Goal: Information Seeking & Learning: Learn about a topic

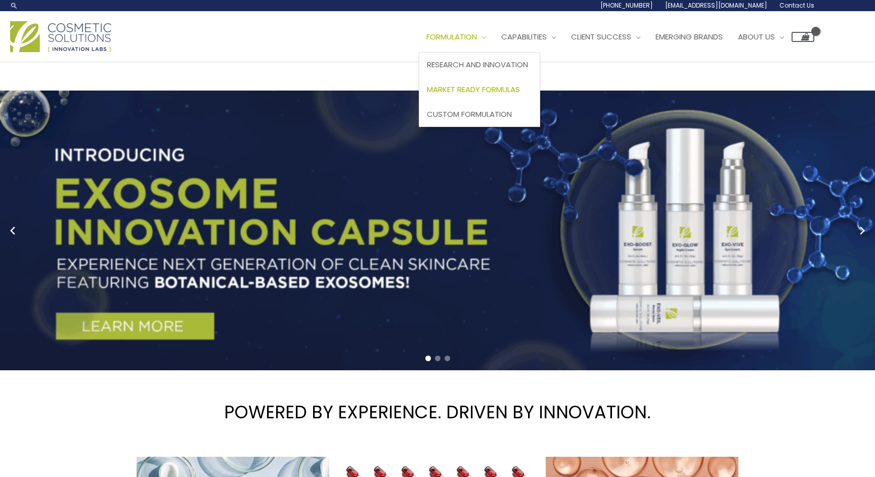
click at [495, 89] on span "Market Ready Formulas" at bounding box center [473, 89] width 93 height 11
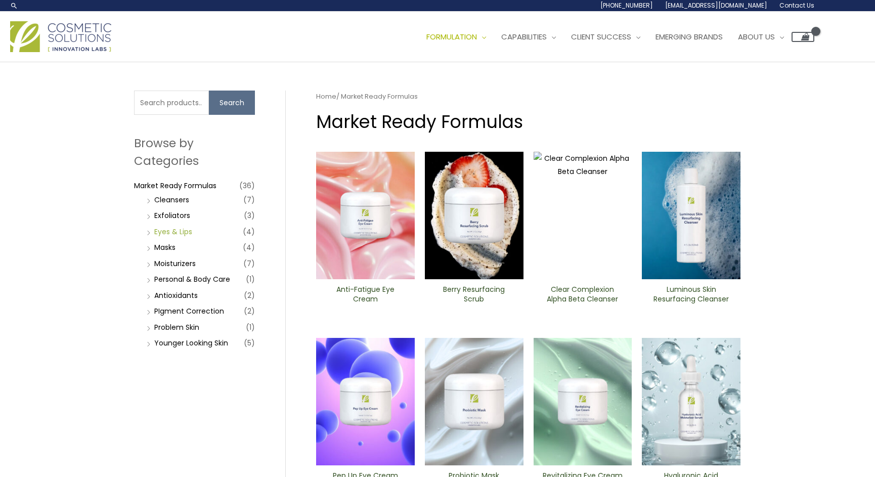
click at [166, 230] on link "Eyes & Lips" at bounding box center [173, 232] width 38 height 10
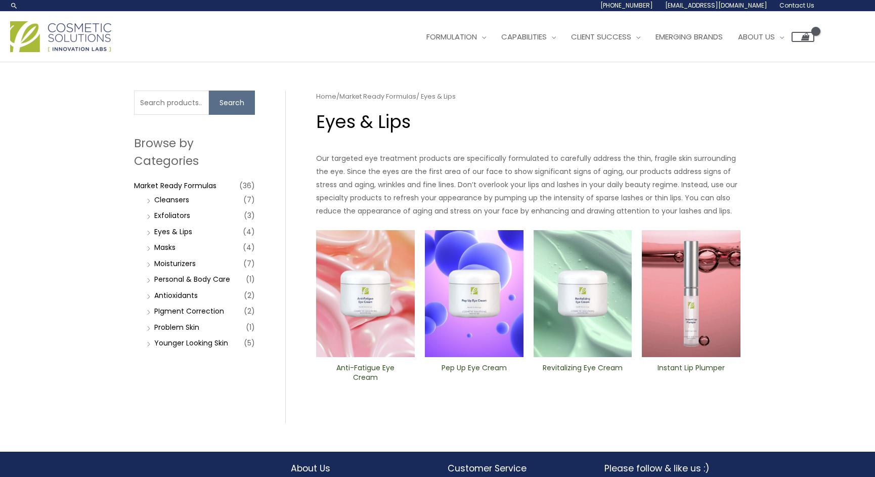
click at [323, 100] on link "Home" at bounding box center [326, 97] width 20 height 10
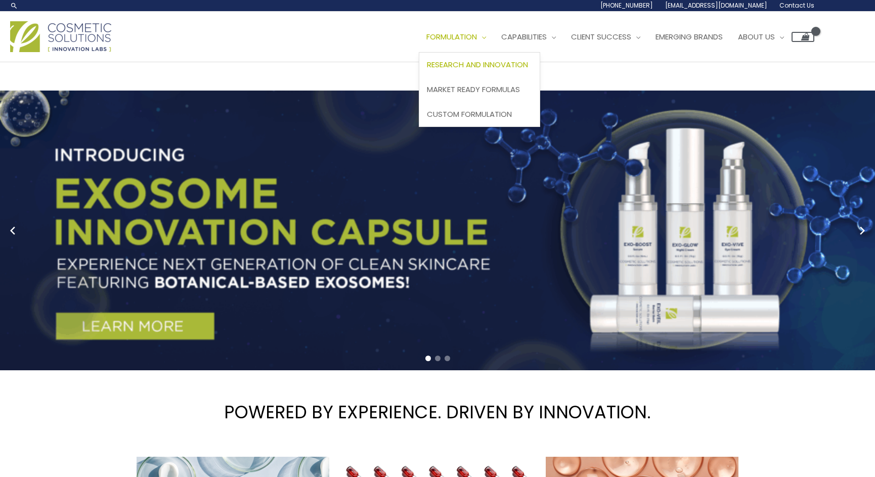
click at [486, 68] on span "Research and Innovation" at bounding box center [477, 64] width 101 height 11
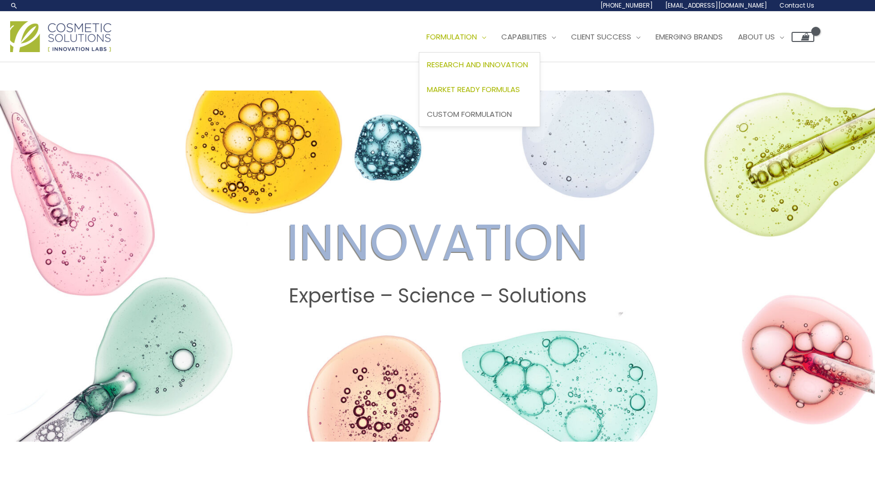
click at [479, 91] on span "Market Ready Formulas" at bounding box center [473, 89] width 93 height 11
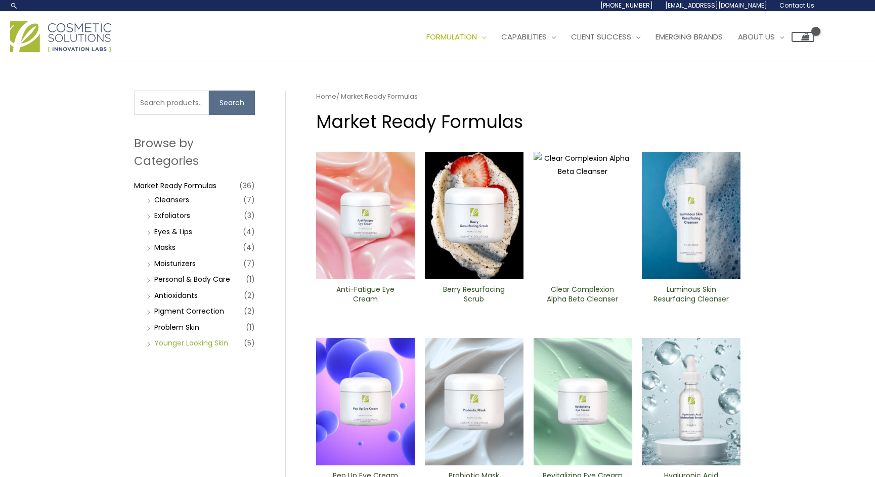
click at [174, 344] on link "Younger Looking Skin" at bounding box center [191, 343] width 74 height 10
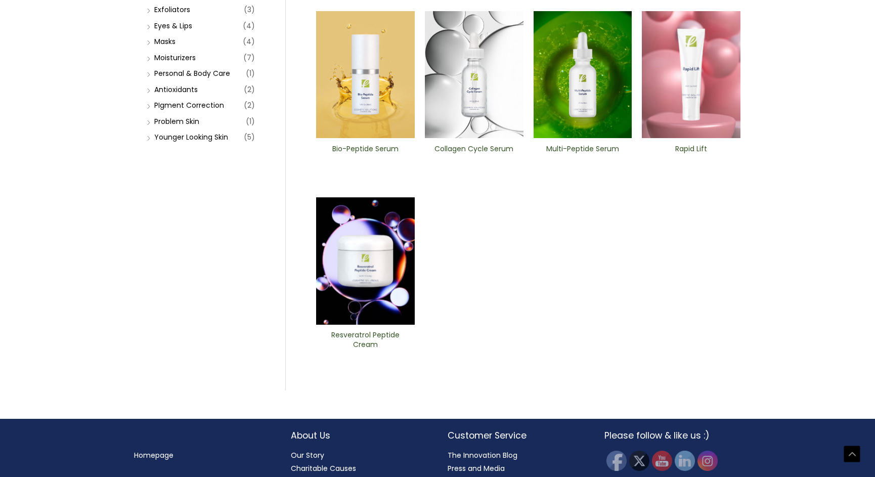
scroll to position [217, 0]
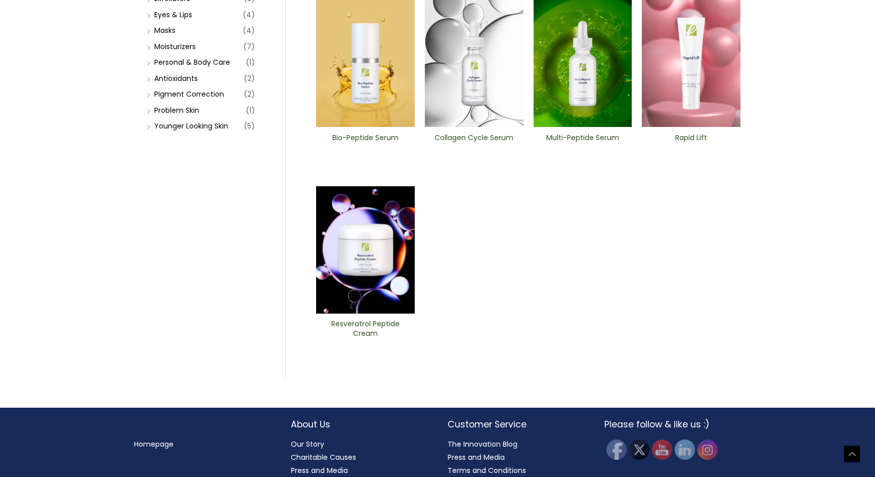
click at [363, 238] on img at bounding box center [365, 249] width 99 height 127
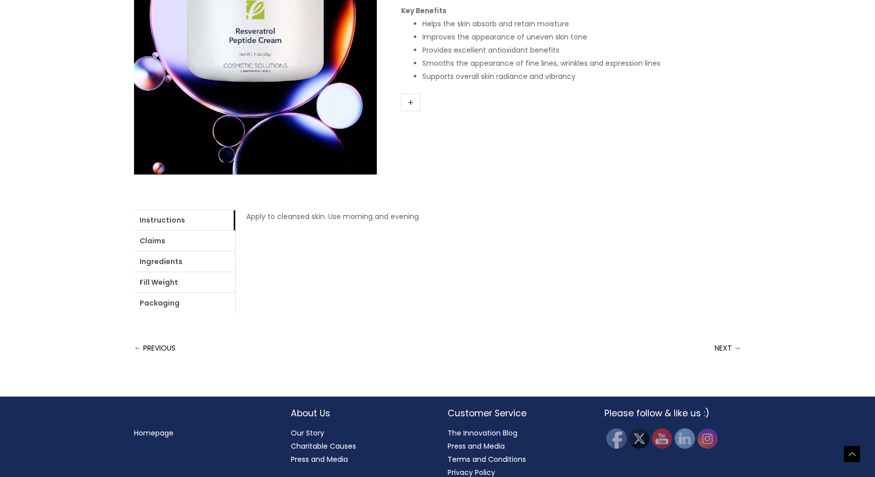
scroll to position [263, 0]
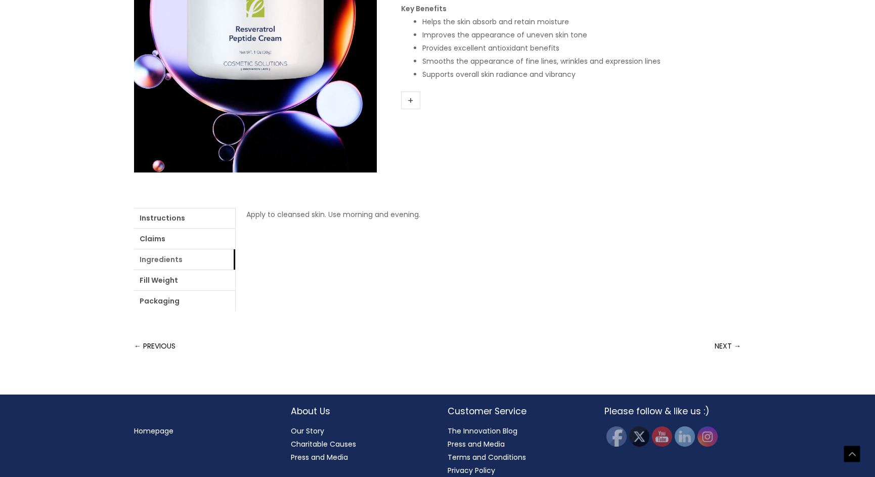
click at [157, 259] on link "Ingredients" at bounding box center [184, 259] width 101 height 20
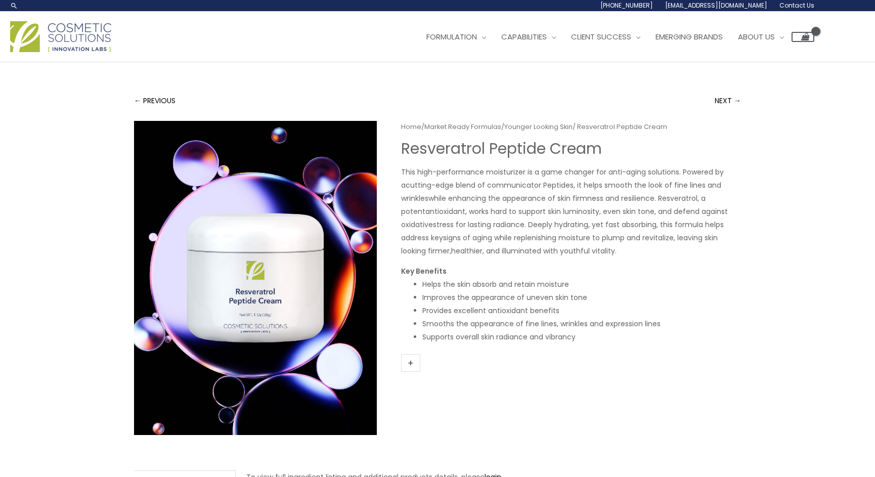
scroll to position [0, 0]
click at [549, 64] on span "Private Label" at bounding box center [527, 64] width 50 height 11
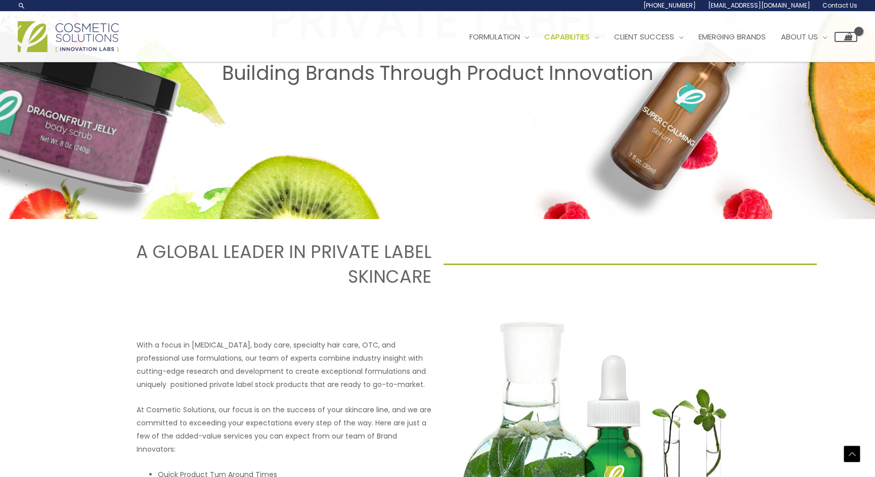
scroll to position [218, 0]
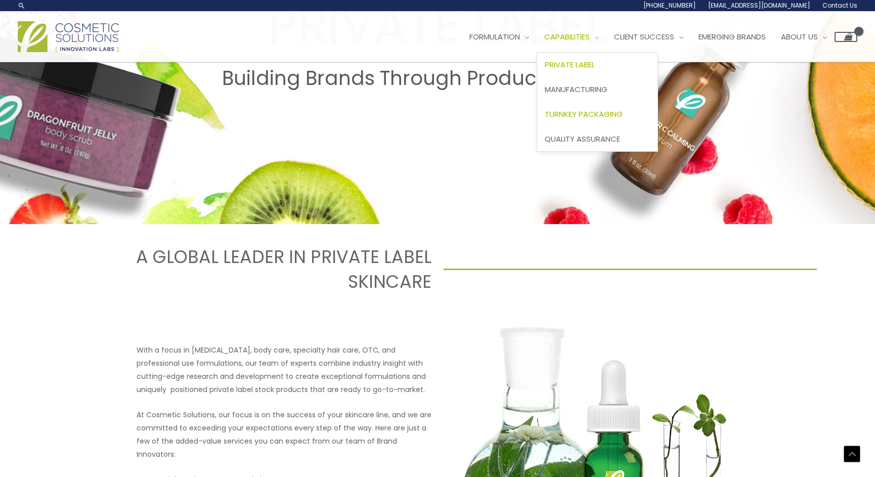
click at [588, 113] on span "Turnkey Packaging" at bounding box center [584, 114] width 78 height 11
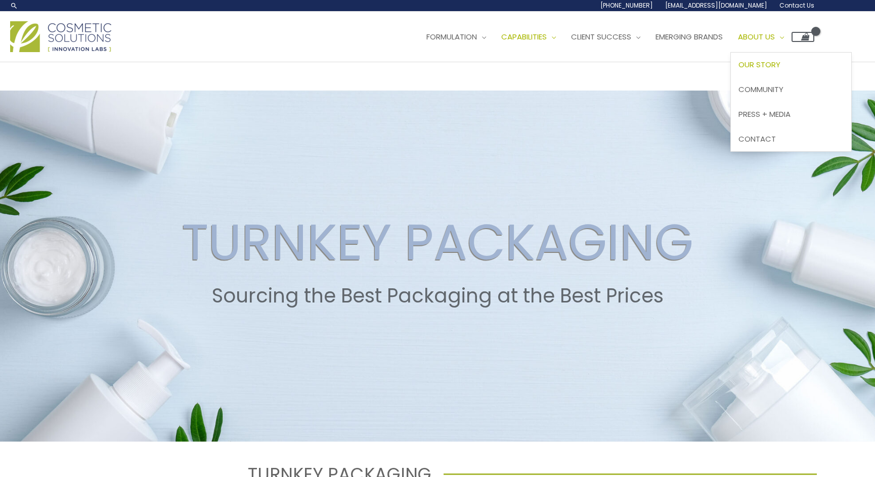
click at [781, 64] on span "Our Story" at bounding box center [760, 64] width 42 height 11
